Goal: Navigation & Orientation: Find specific page/section

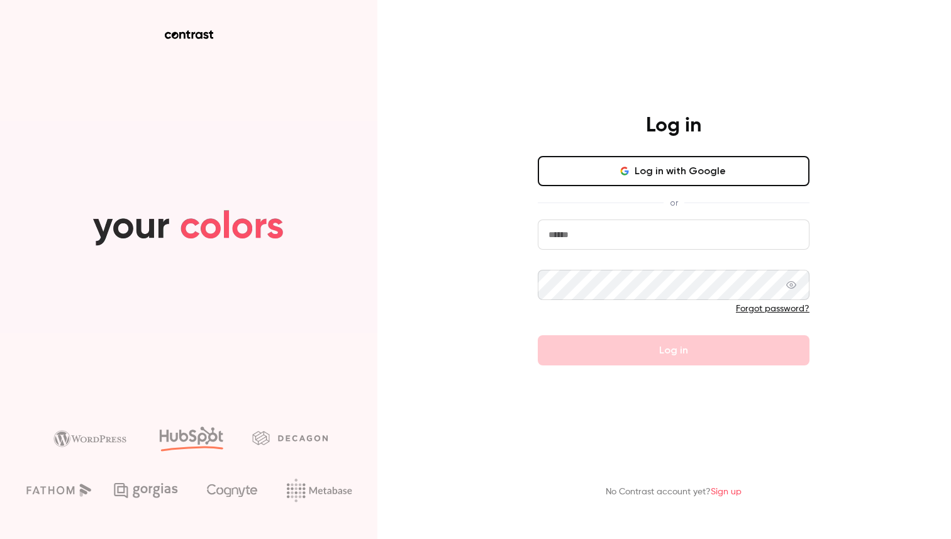
click at [587, 247] on input "email" at bounding box center [673, 234] width 272 height 30
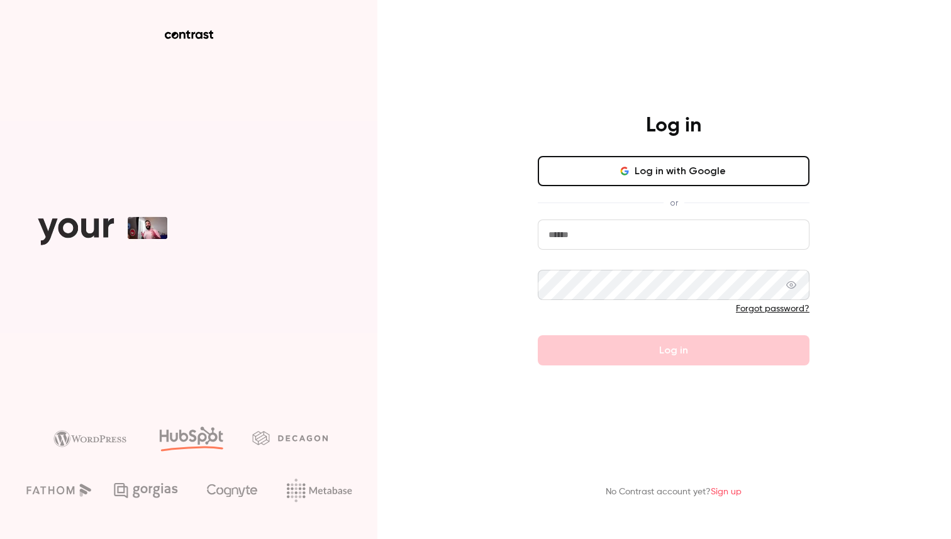
click at [0, 538] on com-1password-button at bounding box center [0, 539] width 0 height 0
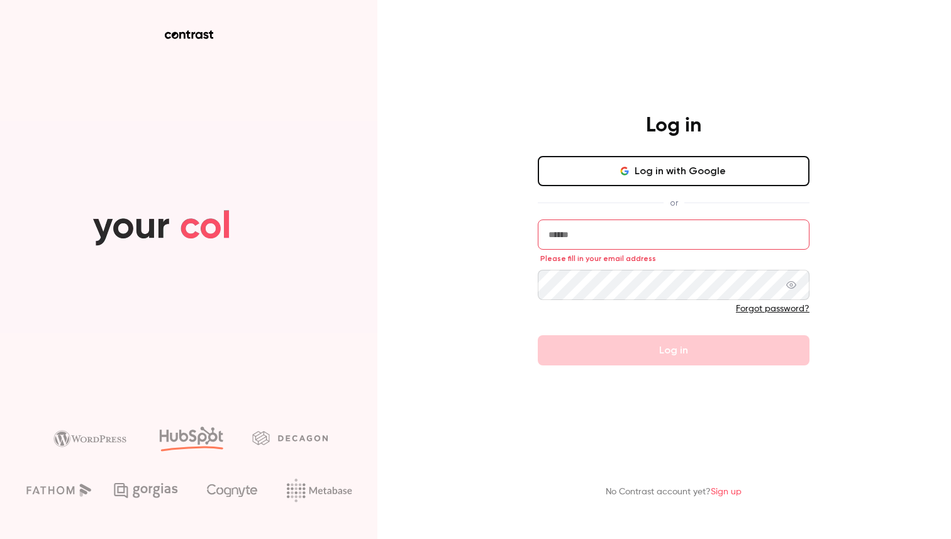
type input "**********"
